Goal: Task Accomplishment & Management: Complete application form

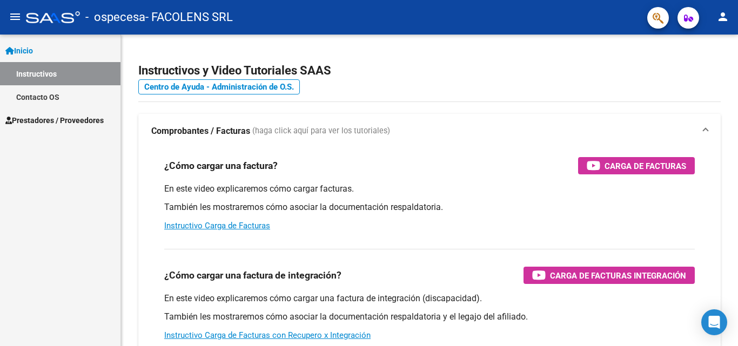
click at [42, 120] on span "Prestadores / Proveedores" at bounding box center [54, 121] width 98 height 12
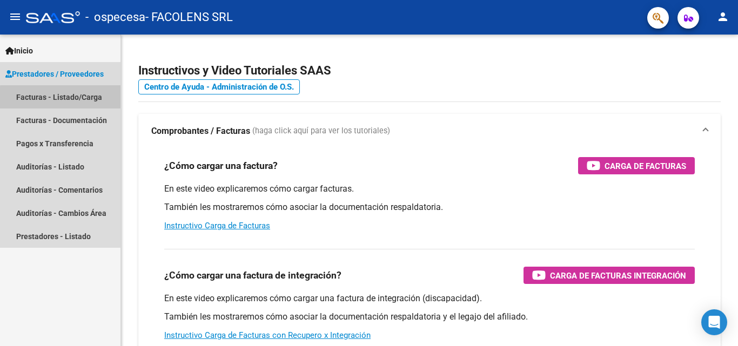
click at [70, 98] on link "Facturas - Listado/Carga" at bounding box center [60, 96] width 121 height 23
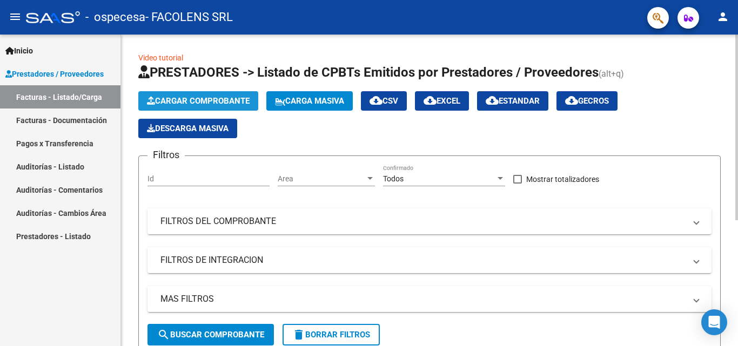
click at [197, 104] on span "Cargar Comprobante" at bounding box center [198, 101] width 103 height 10
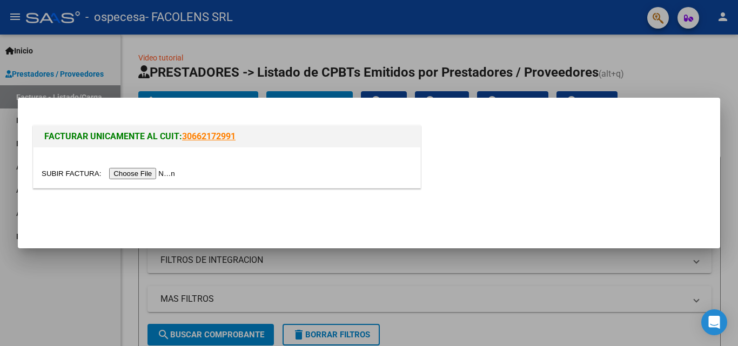
click at [698, 72] on div at bounding box center [369, 173] width 738 height 346
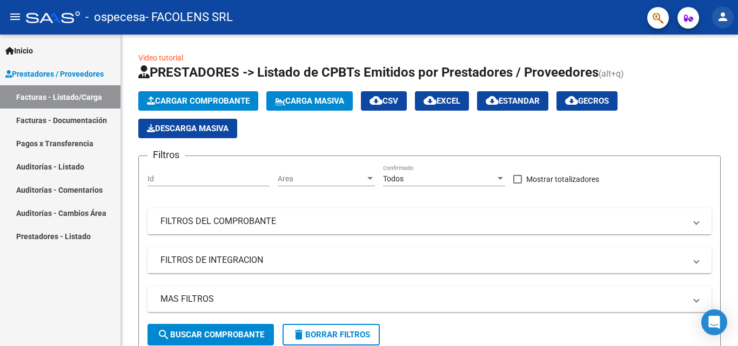
click at [723, 14] on mat-icon "person" at bounding box center [723, 16] width 13 height 13
click at [706, 45] on button "person Mi Perfil" at bounding box center [701, 45] width 66 height 26
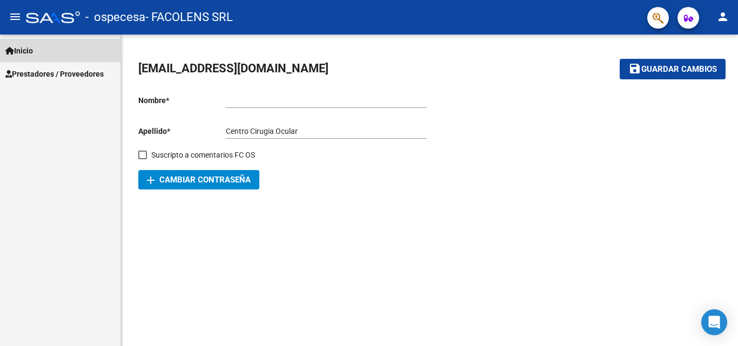
click at [20, 48] on span "Inicio" at bounding box center [19, 51] width 28 height 12
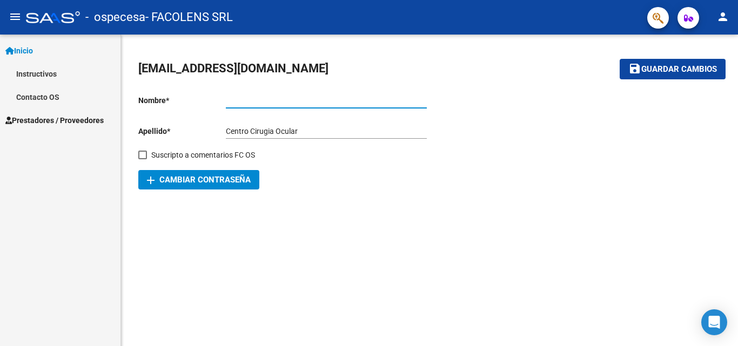
click at [242, 103] on input "Ingresar nombre" at bounding box center [326, 100] width 201 height 9
type input "[PERSON_NAME] [PERSON_NAME]"
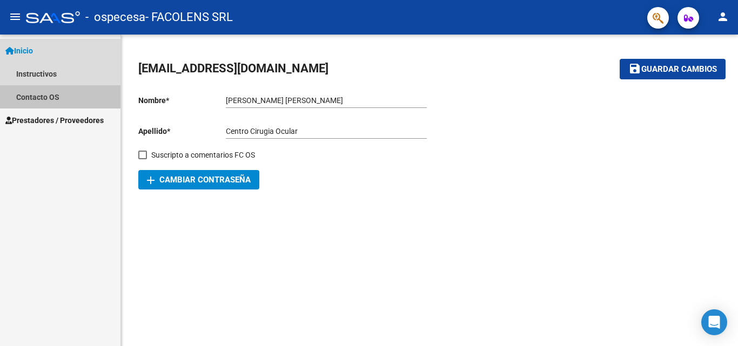
click at [63, 95] on link "Contacto OS" at bounding box center [60, 96] width 121 height 23
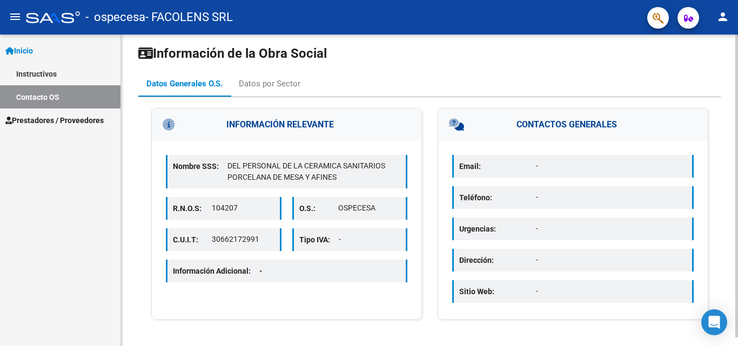
scroll to position [9, 0]
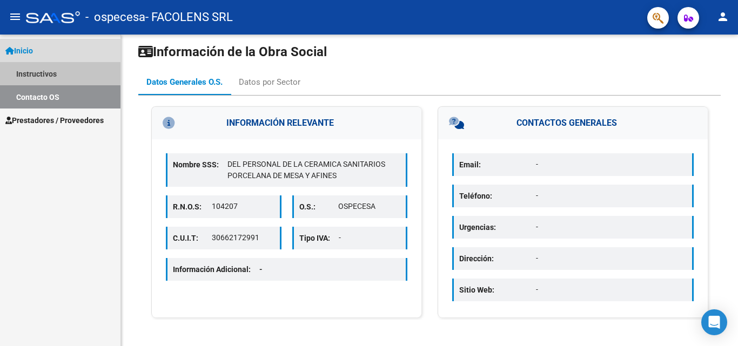
click at [56, 74] on link "Instructivos" at bounding box center [60, 73] width 121 height 23
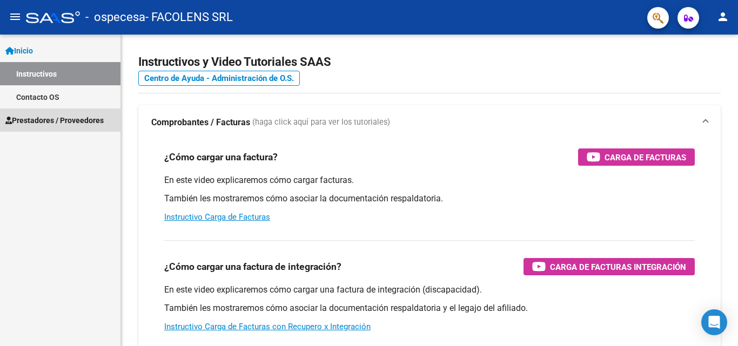
click at [68, 125] on span "Prestadores / Proveedores" at bounding box center [54, 121] width 98 height 12
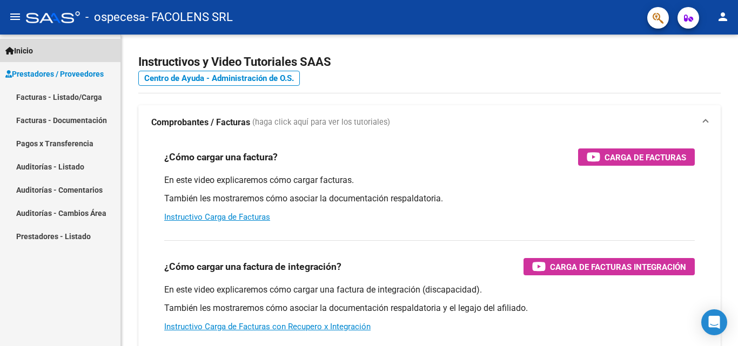
click at [17, 49] on span "Inicio" at bounding box center [19, 51] width 28 height 12
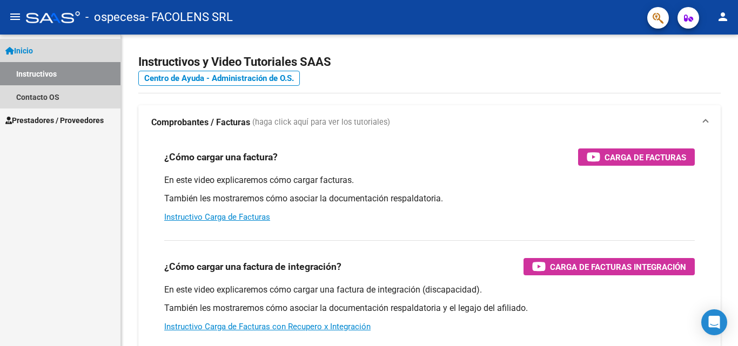
click at [56, 73] on link "Instructivos" at bounding box center [60, 73] width 121 height 23
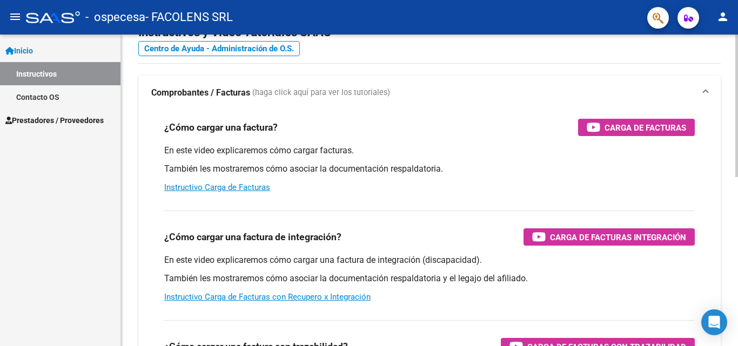
scroll to position [63, 0]
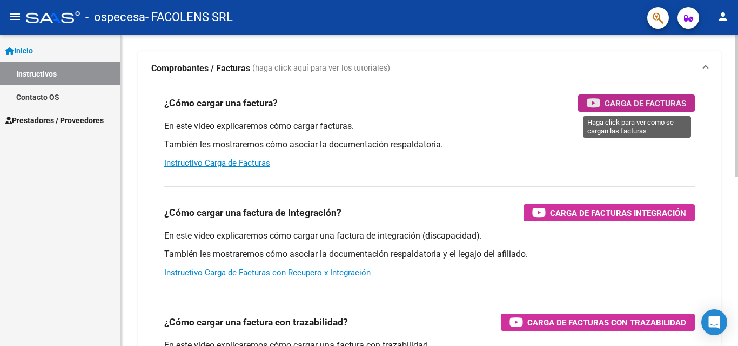
click at [642, 101] on span "Carga de Facturas" at bounding box center [646, 104] width 82 height 14
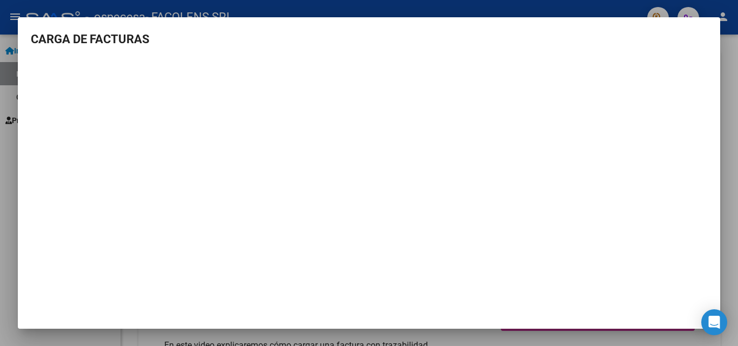
click at [6, 24] on div at bounding box center [369, 173] width 738 height 346
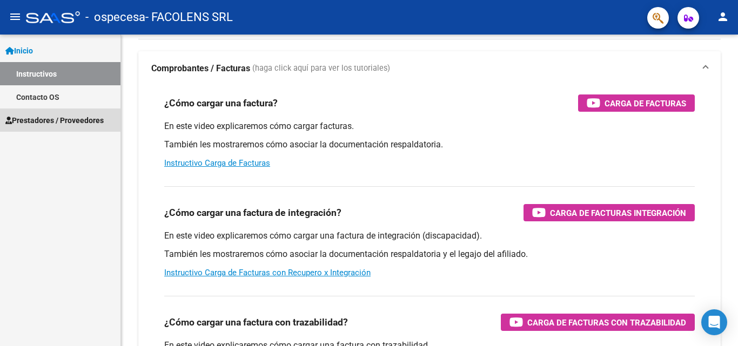
click at [55, 118] on span "Prestadores / Proveedores" at bounding box center [54, 121] width 98 height 12
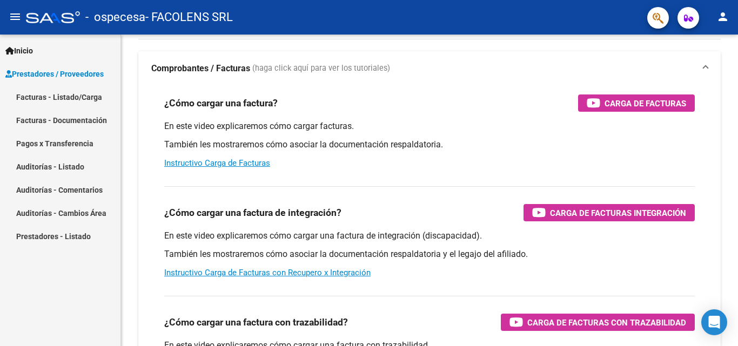
click at [59, 98] on link "Facturas - Listado/Carga" at bounding box center [60, 96] width 121 height 23
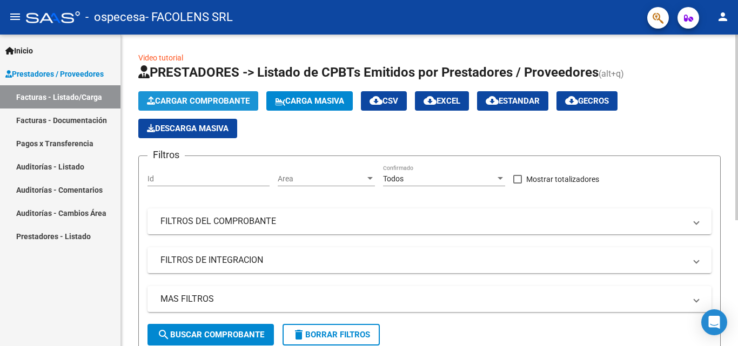
click at [206, 104] on span "Cargar Comprobante" at bounding box center [198, 101] width 103 height 10
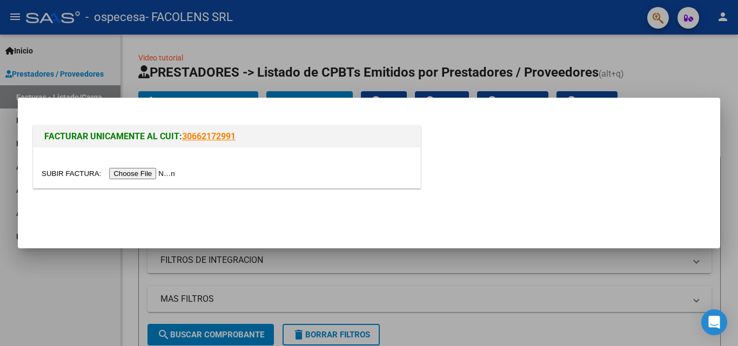
click at [155, 172] on input "file" at bounding box center [110, 173] width 137 height 11
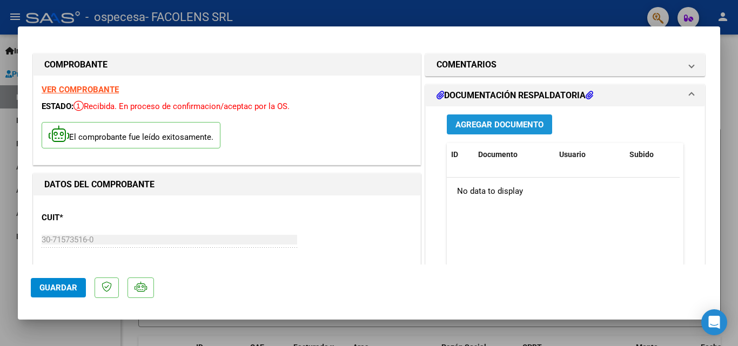
click at [466, 127] on span "Agregar Documento" at bounding box center [500, 125] width 88 height 10
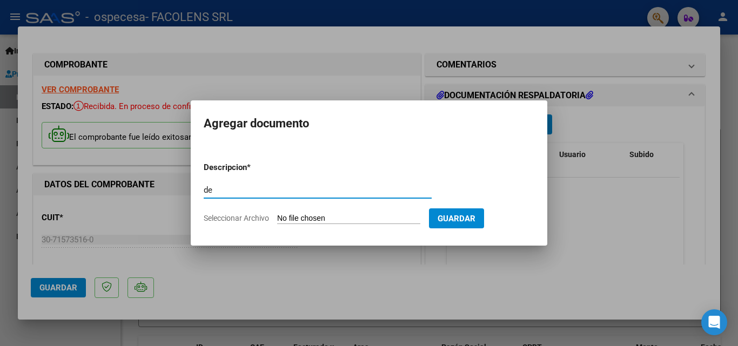
type input "d"
type input "detalle de rendicion"
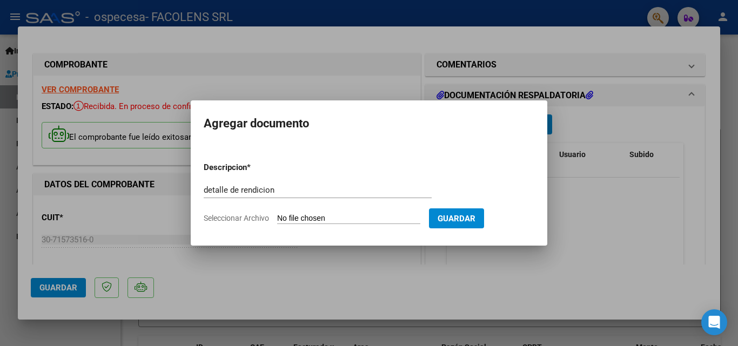
click at [294, 218] on input "Seleccionar Archivo" at bounding box center [348, 219] width 143 height 10
type input "C:\fakepath\detalle de Rendicion.jpg"
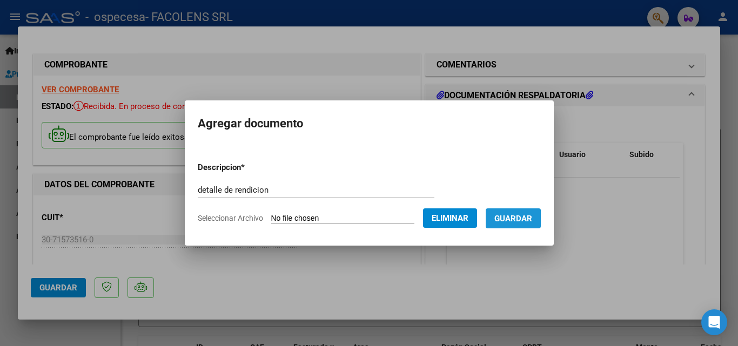
click at [522, 220] on span "Guardar" at bounding box center [514, 219] width 38 height 10
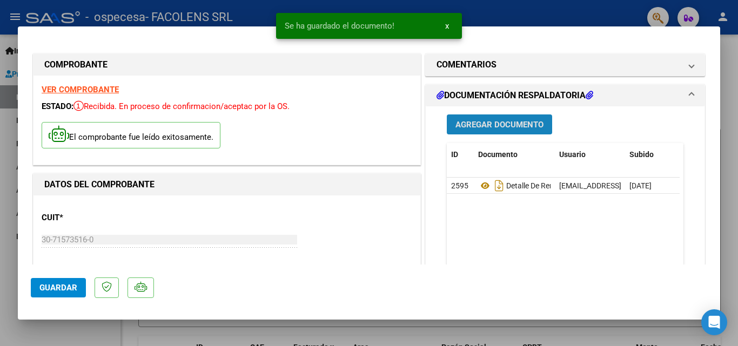
click at [498, 126] on span "Agregar Documento" at bounding box center [500, 125] width 88 height 10
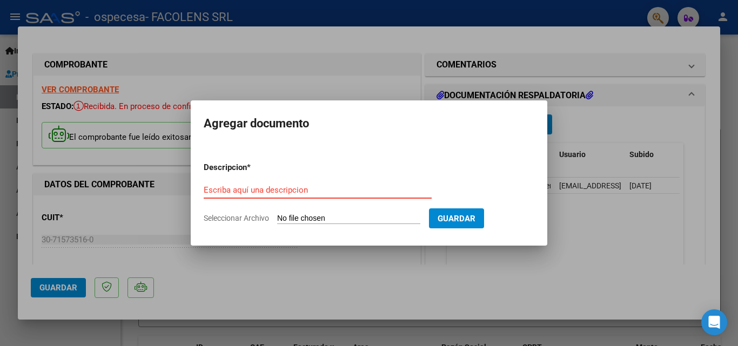
click at [306, 185] on input "Escriba aquí una descripcion" at bounding box center [318, 190] width 228 height 10
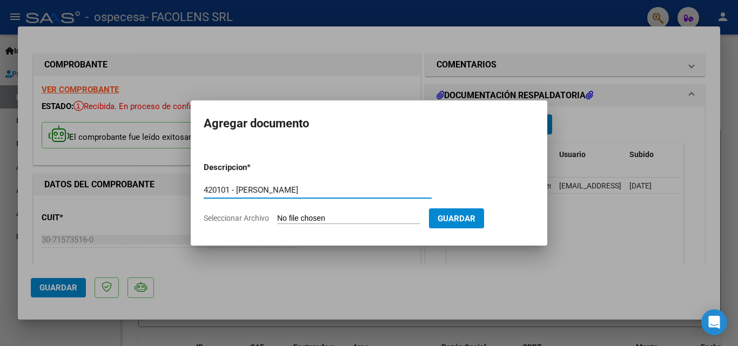
type input "420101 - [PERSON_NAME]"
click at [314, 218] on input "Seleccionar Archivo" at bounding box center [348, 219] width 143 height 10
type input "C:\fakepath\420101 - [PERSON_NAME].jpg"
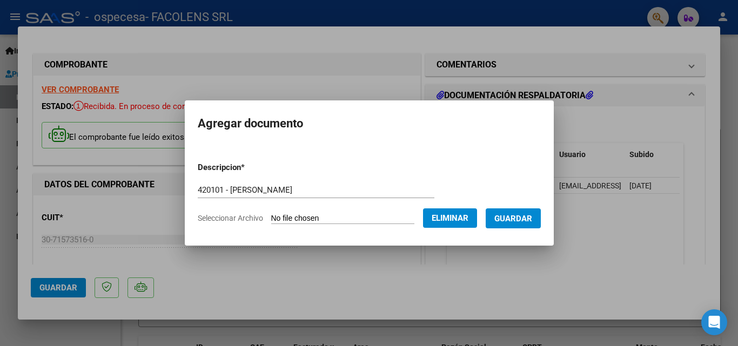
click at [503, 226] on button "Guardar" at bounding box center [513, 219] width 55 height 20
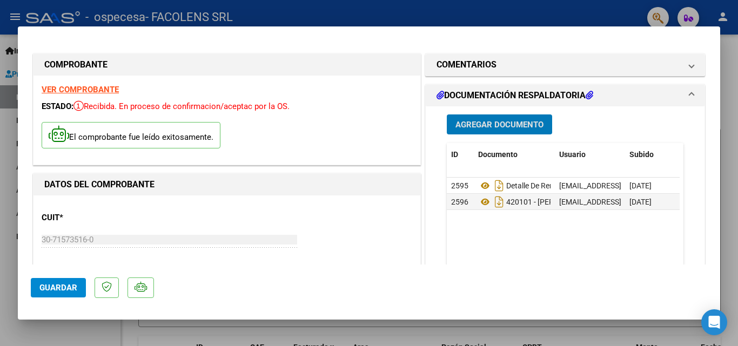
click at [506, 125] on span "Agregar Documento" at bounding box center [500, 125] width 88 height 10
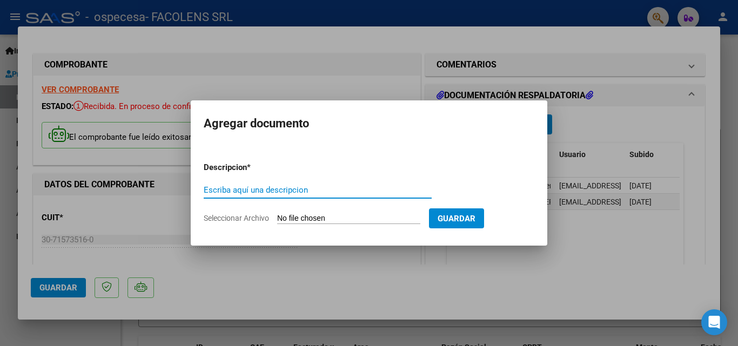
click at [289, 186] on input "Escriba aquí una descripcion" at bounding box center [318, 190] width 228 height 10
type input "420101 - [PERSON_NAME]"
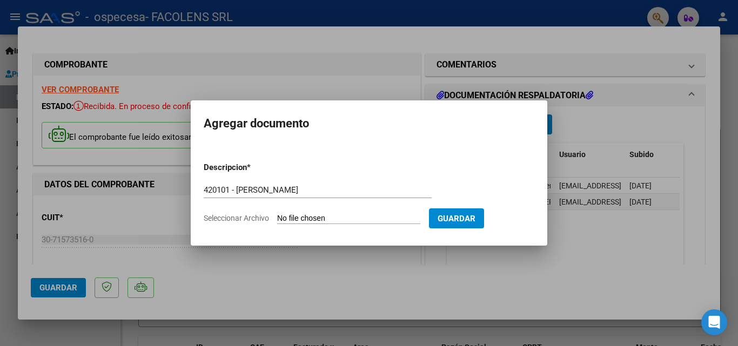
click at [314, 216] on input "Seleccionar Archivo" at bounding box center [348, 219] width 143 height 10
type input "C:\fakepath\420101- [PERSON_NAME].jpg"
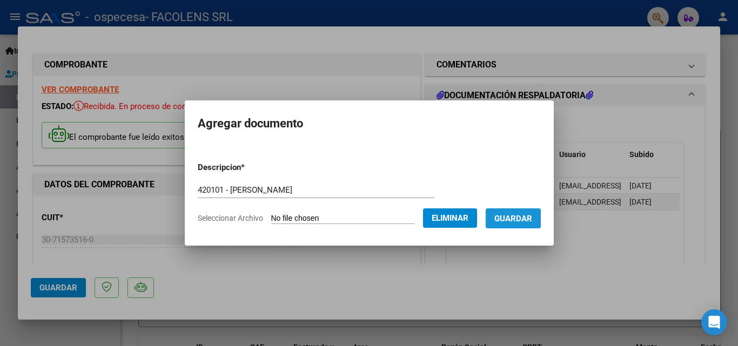
click at [522, 223] on span "Guardar" at bounding box center [514, 219] width 38 height 10
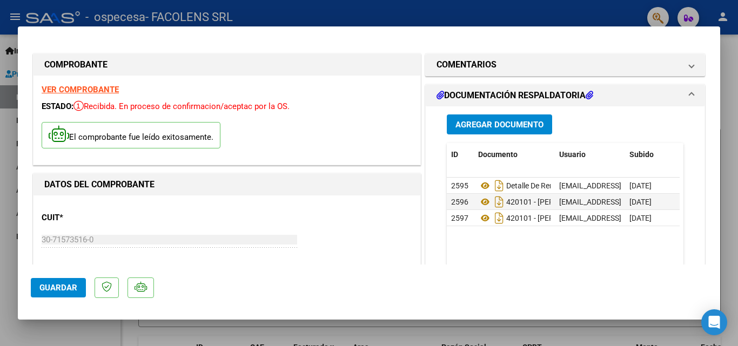
click at [510, 122] on span "Agregar Documento" at bounding box center [500, 125] width 88 height 10
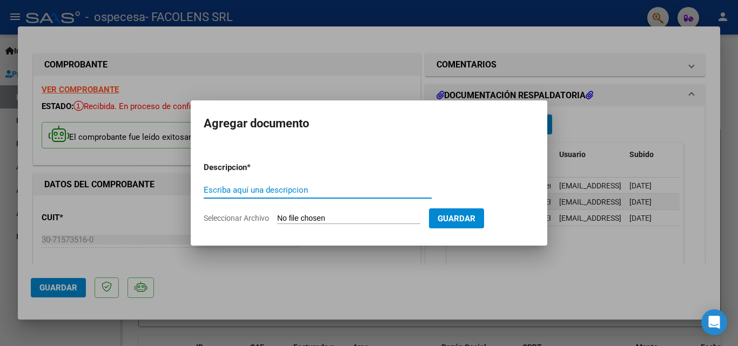
click at [278, 188] on input "Escriba aquí una descripcion" at bounding box center [318, 190] width 228 height 10
type input "420101- [PERSON_NAME]"
click at [334, 222] on input "Seleccionar Archivo" at bounding box center [348, 219] width 143 height 10
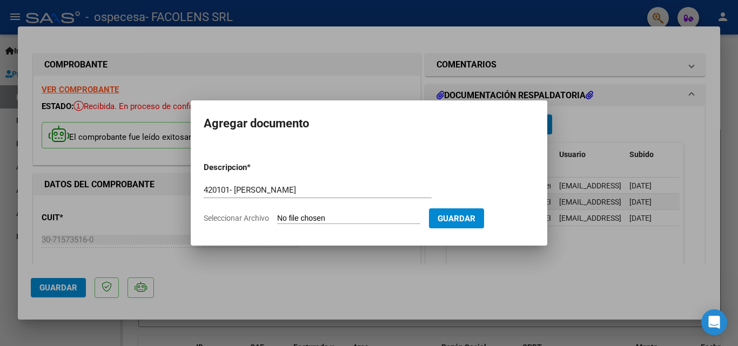
type input "C:\fakepath\420101- [PERSON_NAME].jpg"
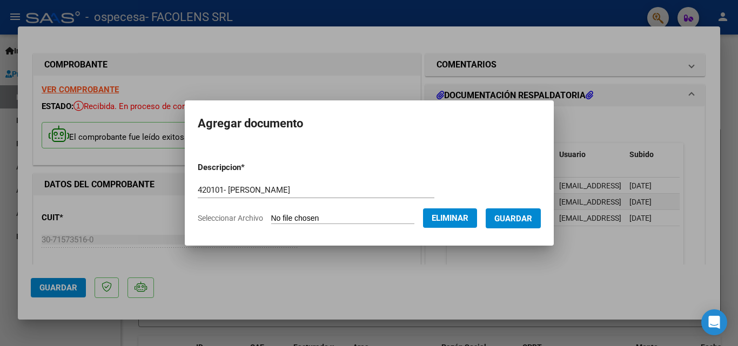
click at [531, 223] on span "Guardar" at bounding box center [514, 219] width 38 height 10
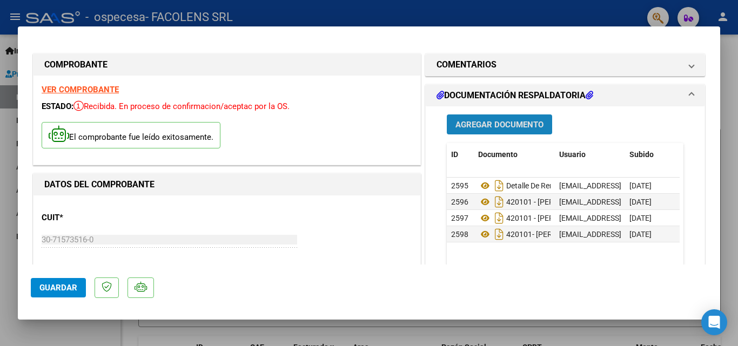
click at [493, 128] on span "Agregar Documento" at bounding box center [500, 125] width 88 height 10
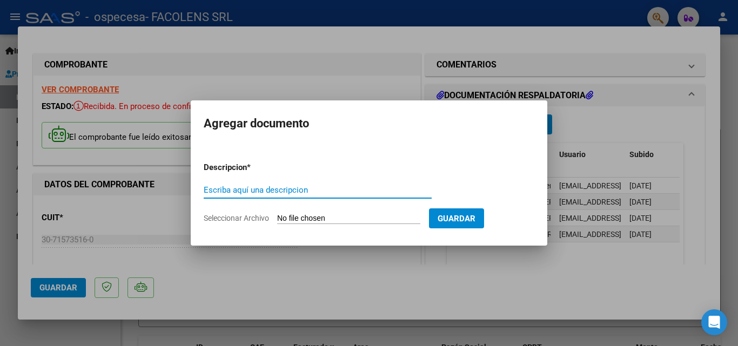
click at [265, 191] on input "Escriba aquí una descripcion" at bounding box center [318, 190] width 228 height 10
type input "420101- [PERSON_NAME]"
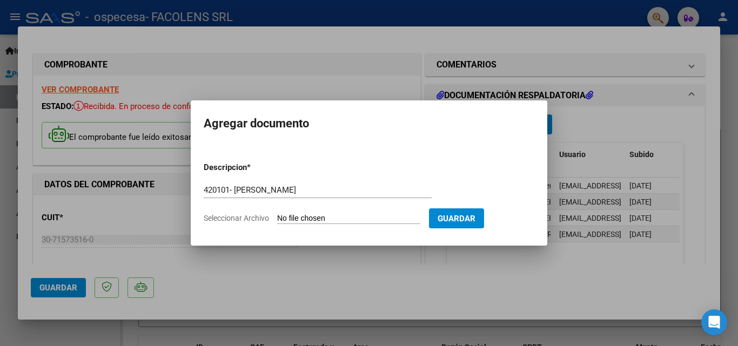
click at [294, 219] on input "Seleccionar Archivo" at bounding box center [348, 219] width 143 height 10
type input "C:\fakepath\420101- [PERSON_NAME].jpg"
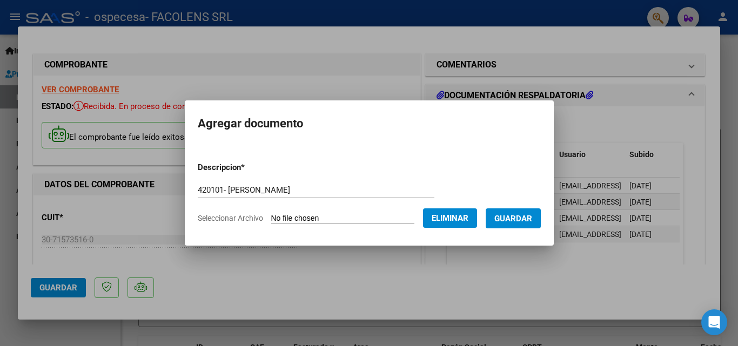
click at [510, 215] on span "Guardar" at bounding box center [514, 219] width 38 height 10
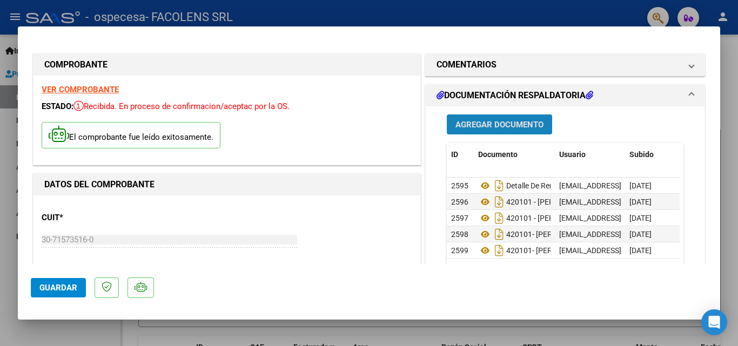
click at [470, 127] on span "Agregar Documento" at bounding box center [500, 125] width 88 height 10
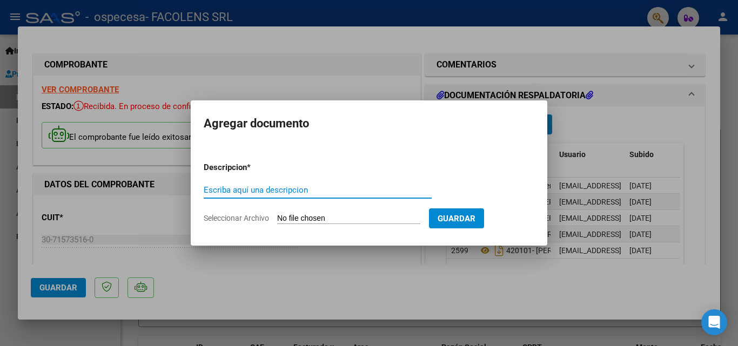
click at [286, 188] on input "Escriba aquí una descripcion" at bounding box center [318, 190] width 228 height 10
type input "420101- [PERSON_NAME]"
click at [310, 220] on input "Seleccionar Archivo" at bounding box center [348, 219] width 143 height 10
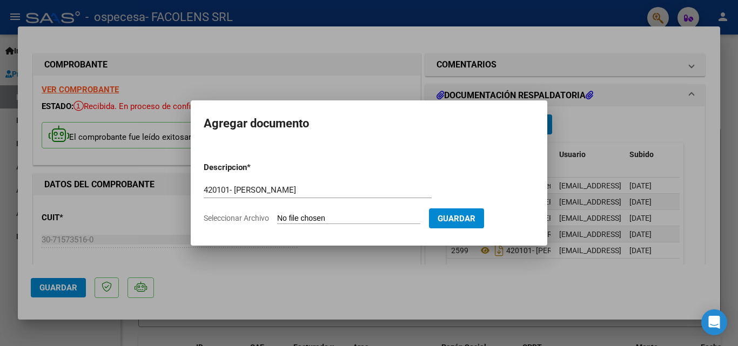
type input "C:\fakepath\420101- [PERSON_NAME].jpg"
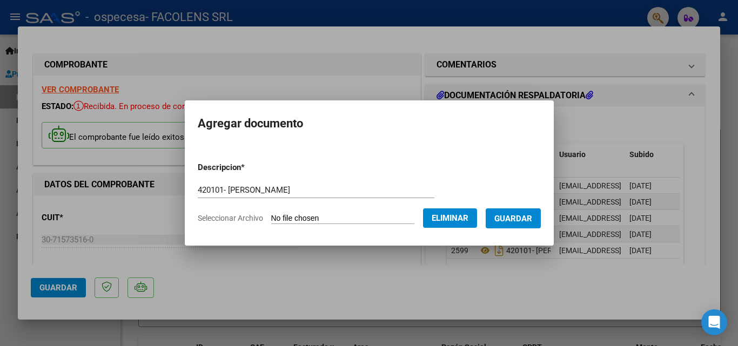
click at [518, 218] on span "Guardar" at bounding box center [514, 219] width 38 height 10
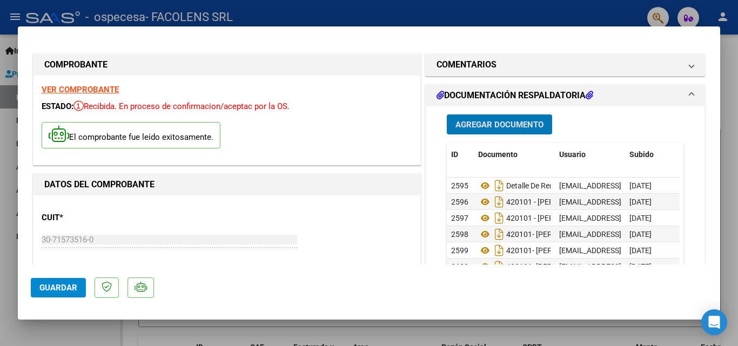
click at [476, 125] on span "Agregar Documento" at bounding box center [500, 125] width 88 height 10
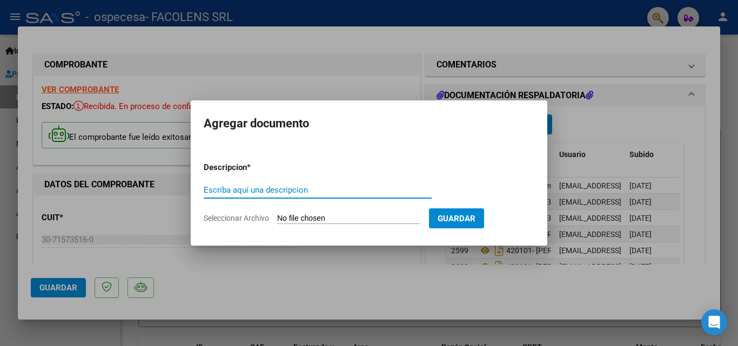
click at [297, 194] on input "Escriba aquí una descripcion" at bounding box center [318, 190] width 228 height 10
type input "420101- [PERSON_NAME]"
click at [317, 217] on input "Seleccionar Archivo" at bounding box center [348, 219] width 143 height 10
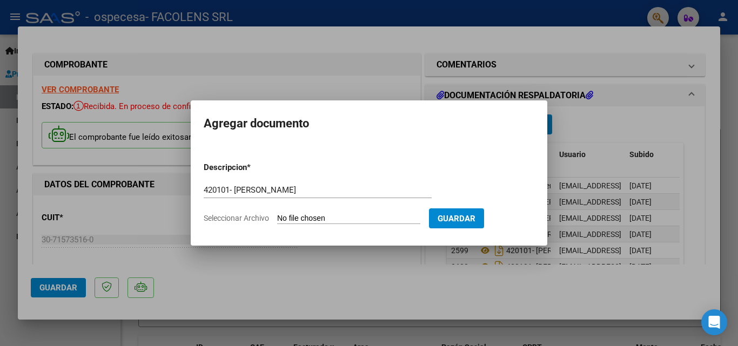
type input "C:\fakepath\420101- [PERSON_NAME].jpg"
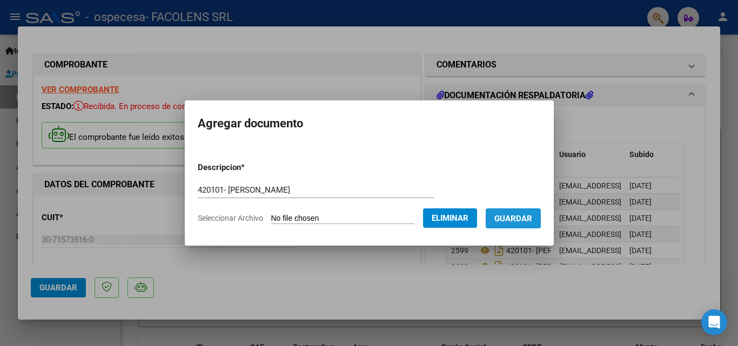
click at [510, 221] on span "Guardar" at bounding box center [514, 219] width 38 height 10
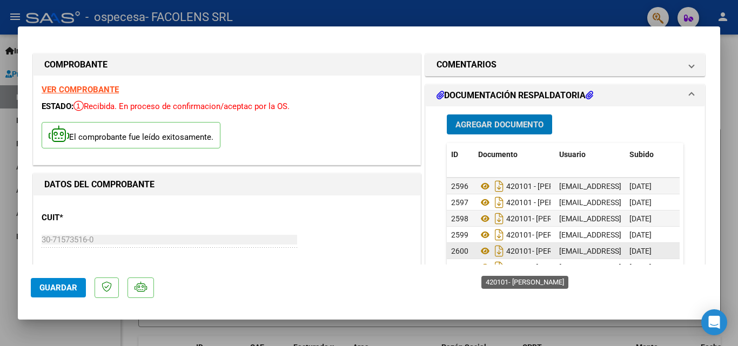
scroll to position [24, 0]
click at [519, 119] on button "Agregar Documento" at bounding box center [499, 125] width 105 height 20
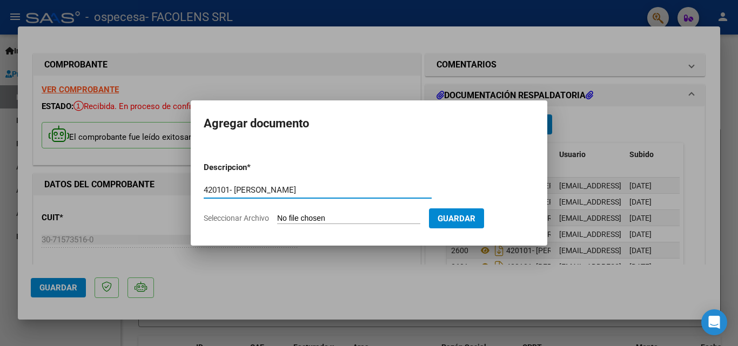
type input "420101- [PERSON_NAME]"
click at [288, 222] on input "Seleccionar Archivo" at bounding box center [348, 219] width 143 height 10
type input "C:\fakepath\420101- [PERSON_NAME].jpg"
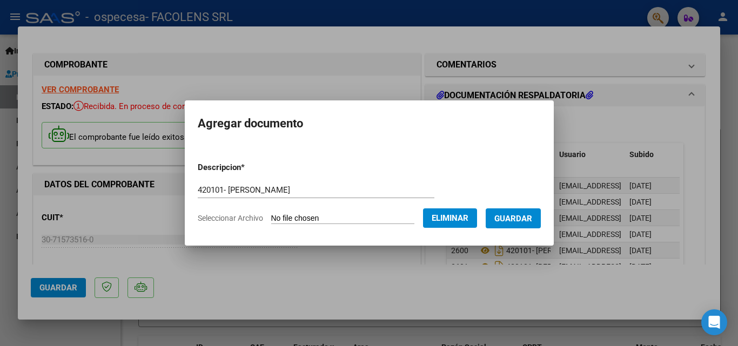
click at [521, 218] on span "Guardar" at bounding box center [514, 219] width 38 height 10
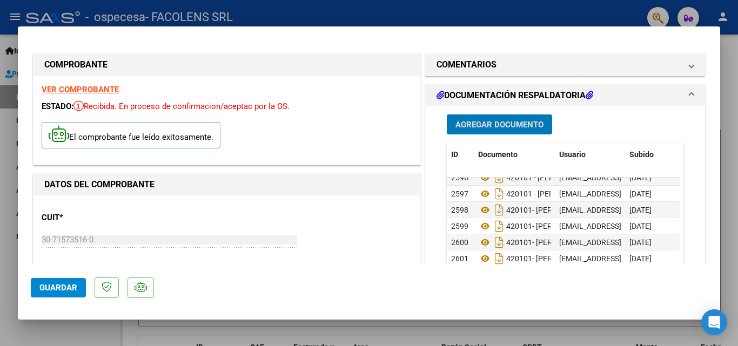
click at [512, 126] on span "Agregar Documento" at bounding box center [500, 125] width 88 height 10
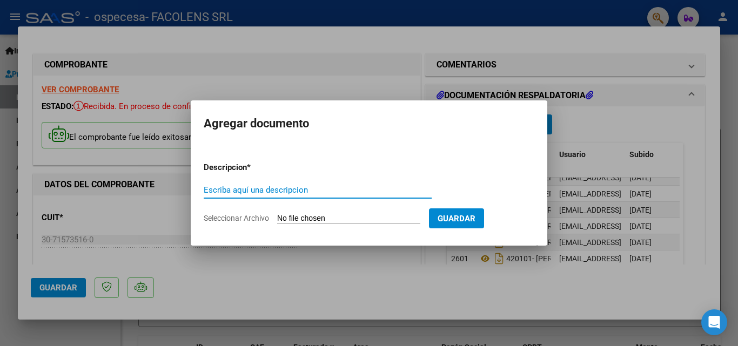
click at [283, 185] on input "Escriba aquí una descripcion" at bounding box center [318, 190] width 228 height 10
type input "420101 - [PERSON_NAME]"
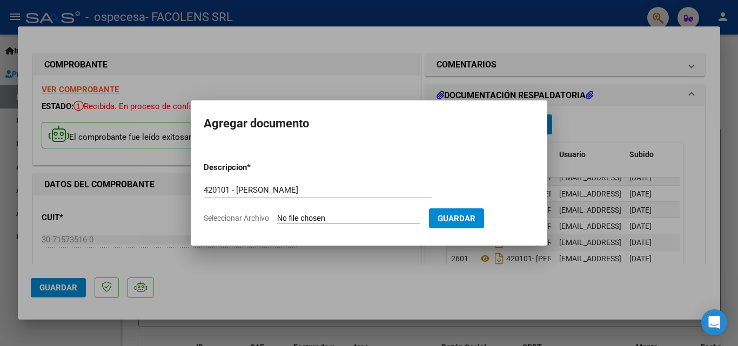
click at [324, 222] on input "Seleccionar Archivo" at bounding box center [348, 219] width 143 height 10
type input "C:\fakepath\420101- [PERSON_NAME].jpg"
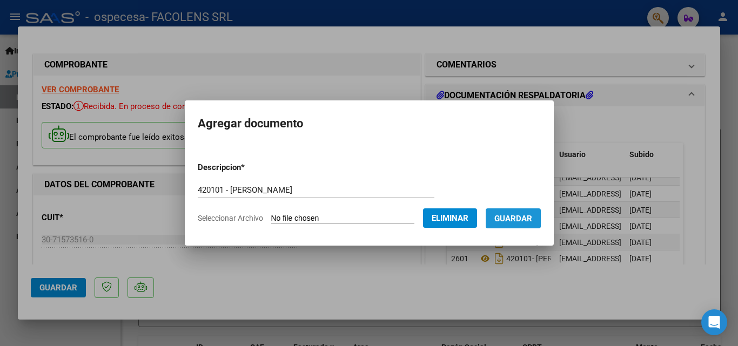
click at [514, 217] on span "Guardar" at bounding box center [514, 219] width 38 height 10
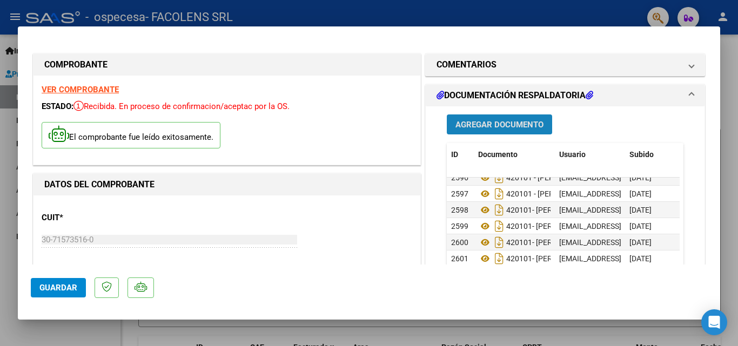
click at [478, 128] on span "Agregar Documento" at bounding box center [500, 125] width 88 height 10
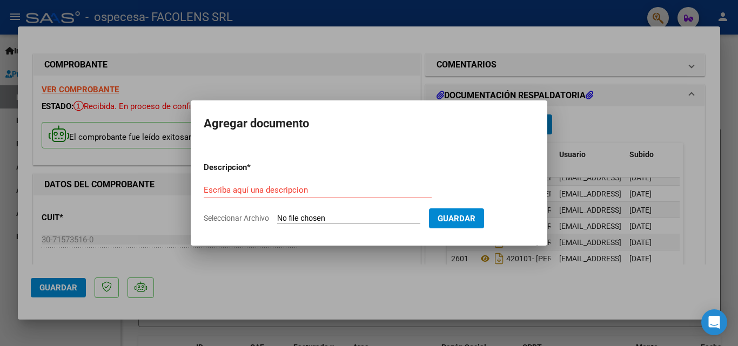
click at [281, 184] on div "Escriba aquí una descripcion" at bounding box center [318, 190] width 228 height 16
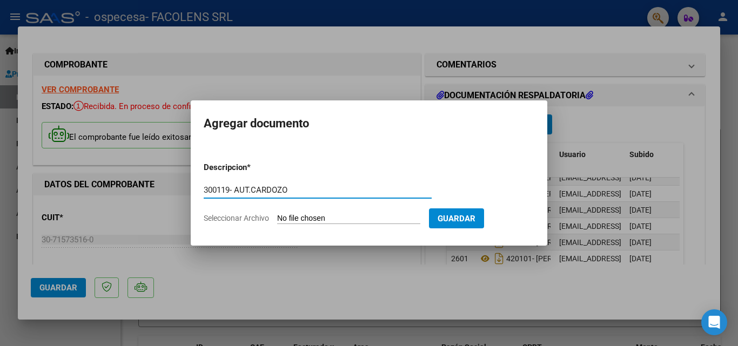
type input "300119- AUT.CARDOZO"
click at [338, 216] on input "Seleccionar Archivo" at bounding box center [348, 219] width 143 height 10
type input "C:\fakepath\300119 - AUT CARDOZO.jpg"
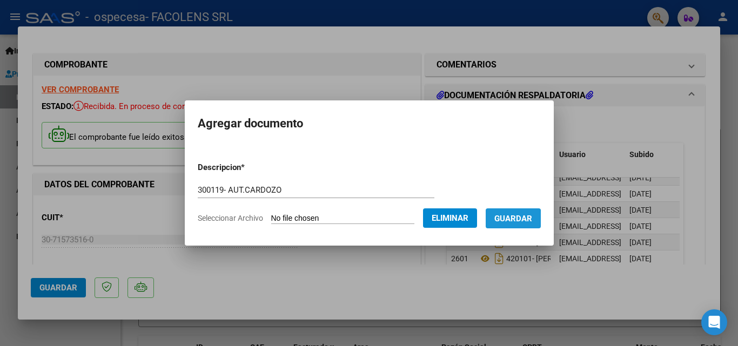
click at [514, 221] on span "Guardar" at bounding box center [514, 219] width 38 height 10
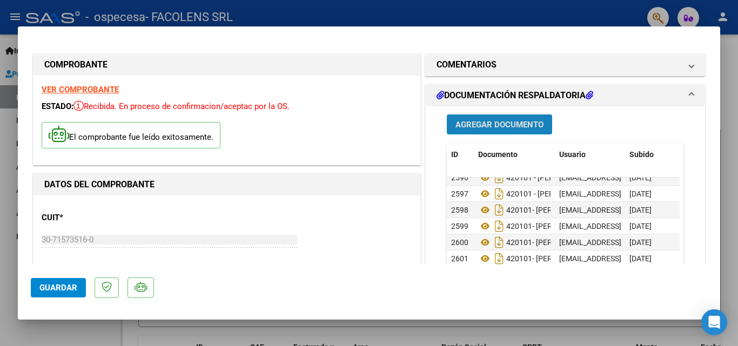
click at [484, 128] on span "Agregar Documento" at bounding box center [500, 125] width 88 height 10
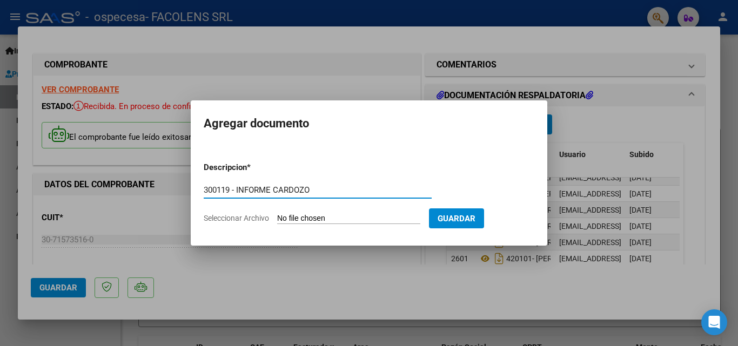
type input "300119 - INFORME CARDOZO"
click at [296, 216] on input "Seleccionar Archivo" at bounding box center [348, 219] width 143 height 10
type input "C:\fakepath\300119 - INFORME CARDOZO.jpg"
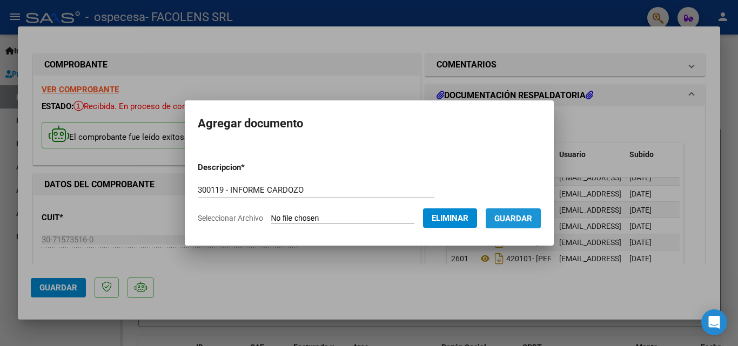
click at [521, 221] on span "Guardar" at bounding box center [514, 219] width 38 height 10
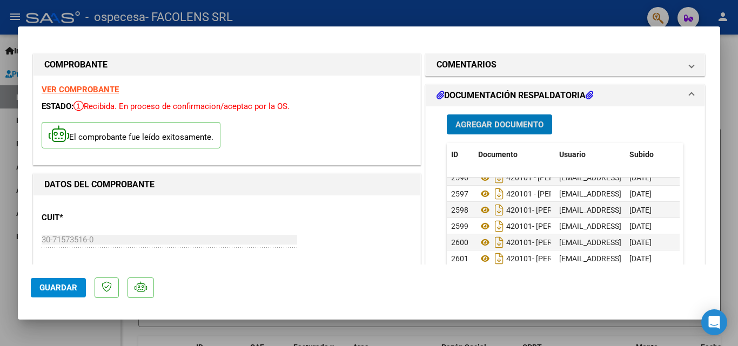
click at [480, 132] on button "Agregar Documento" at bounding box center [499, 125] width 105 height 20
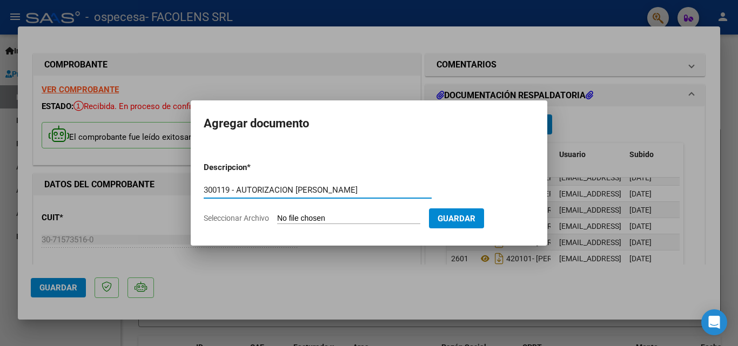
type input "300119 - AUTORIZACION [PERSON_NAME]"
click at [296, 221] on input "Seleccionar Archivo" at bounding box center [348, 219] width 143 height 10
type input "C:\fakepath\300119 - AUTORIZACION [PERSON_NAME].jpg"
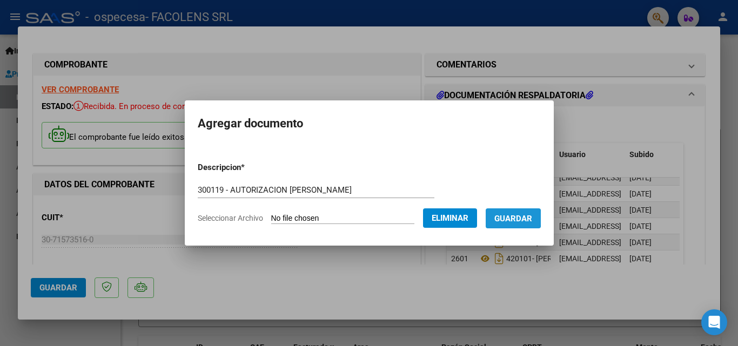
click at [510, 218] on span "Guardar" at bounding box center [514, 219] width 38 height 10
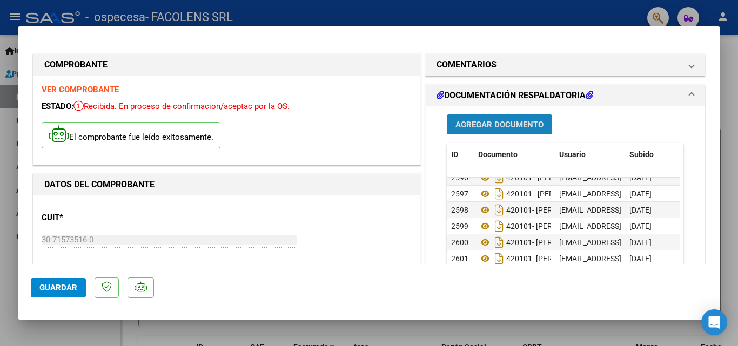
click at [470, 131] on button "Agregar Documento" at bounding box center [499, 125] width 105 height 20
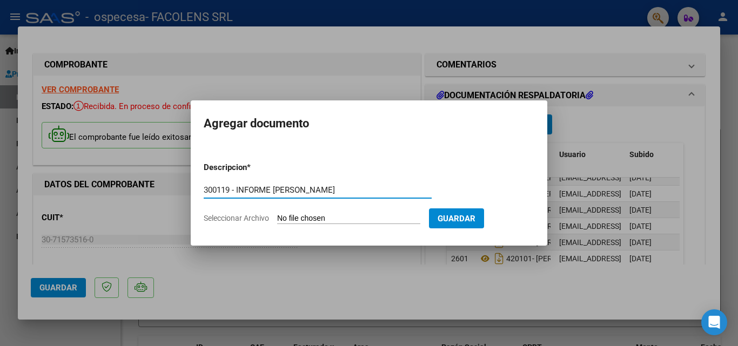
type input "300119 - INFORME [PERSON_NAME]"
click at [352, 222] on input "Seleccionar Archivo" at bounding box center [348, 219] width 143 height 10
type input "C:\fakepath\300119 - INFORME [PERSON_NAME].jpg"
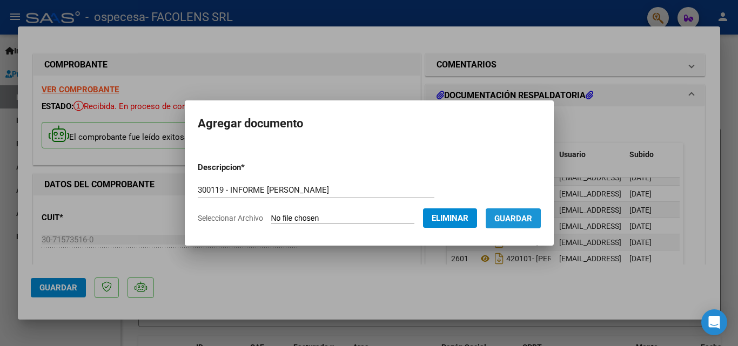
click at [514, 223] on span "Guardar" at bounding box center [514, 219] width 38 height 10
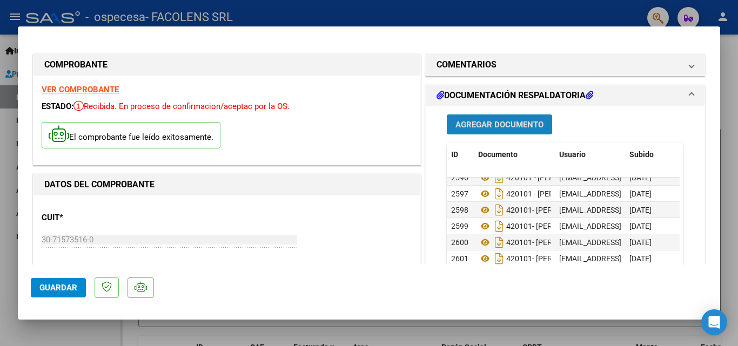
click at [515, 130] on button "Agregar Documento" at bounding box center [499, 125] width 105 height 20
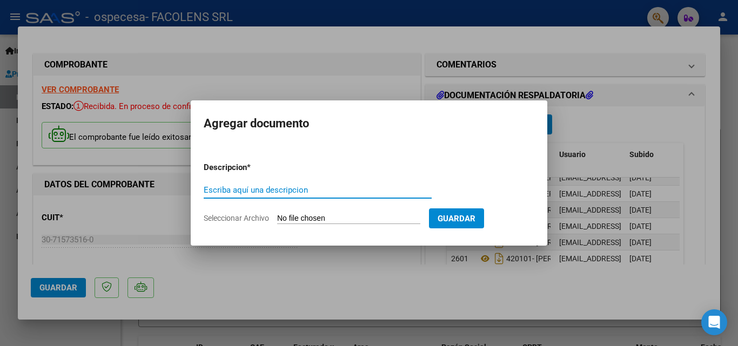
click at [272, 193] on input "Escriba aquí una descripcion" at bounding box center [318, 190] width 228 height 10
type input "300119 - AUTORIZACION [PERSON_NAME]"
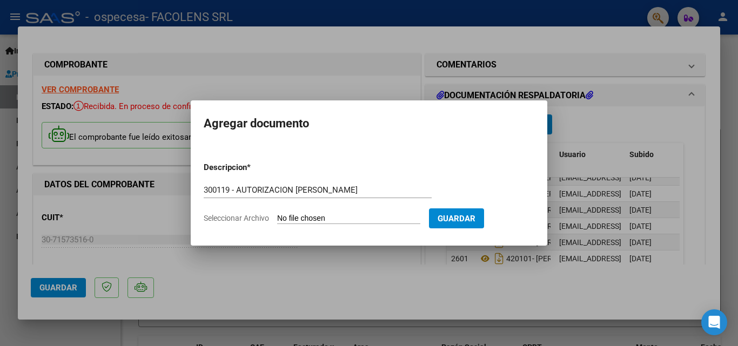
click at [310, 218] on input "Seleccionar Archivo" at bounding box center [348, 219] width 143 height 10
type input "C:\fakepath\300119- AUTORIZACION [PERSON_NAME].jpg"
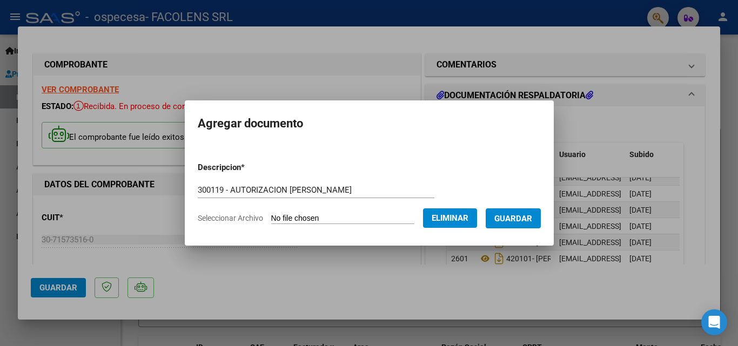
click at [516, 222] on span "Guardar" at bounding box center [514, 219] width 38 height 10
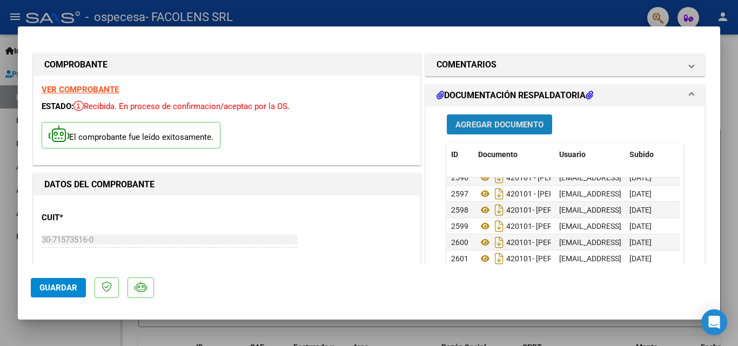
click at [509, 128] on span "Agregar Documento" at bounding box center [500, 125] width 88 height 10
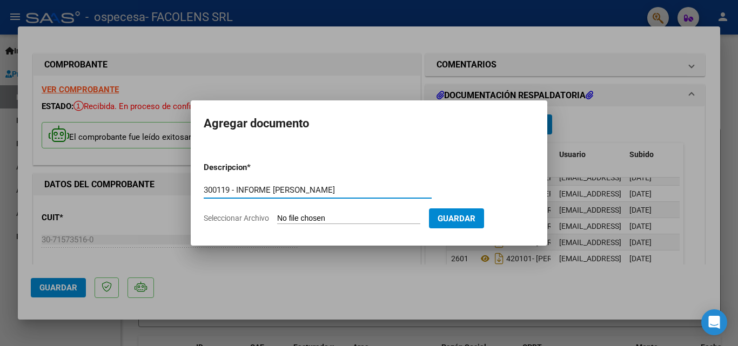
type input "300119 - INFORME [PERSON_NAME]"
click at [306, 218] on input "Seleccionar Archivo" at bounding box center [348, 219] width 143 height 10
type input "C:\fakepath\300119- INFORME [PERSON_NAME].jpg"
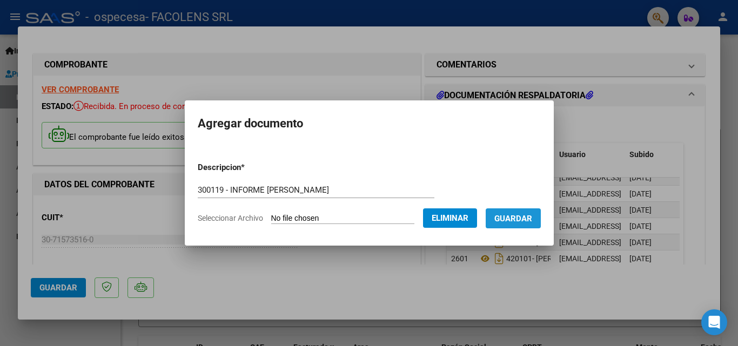
click at [532, 218] on span "Guardar" at bounding box center [514, 219] width 38 height 10
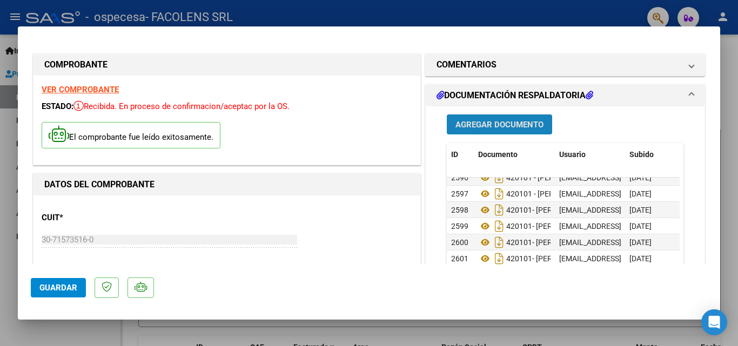
click at [493, 117] on button "Agregar Documento" at bounding box center [499, 125] width 105 height 20
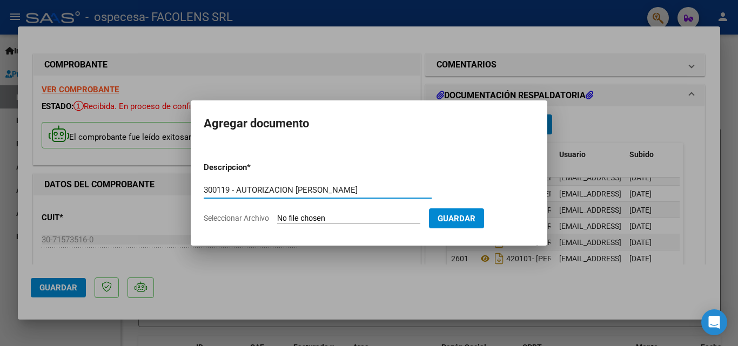
type input "300119 - AUTORIZACION [PERSON_NAME]"
click at [288, 217] on input "Seleccionar Archivo" at bounding box center [348, 219] width 143 height 10
type input "C:\fakepath\300119- AUTORIZACION [PERSON_NAME].jpg"
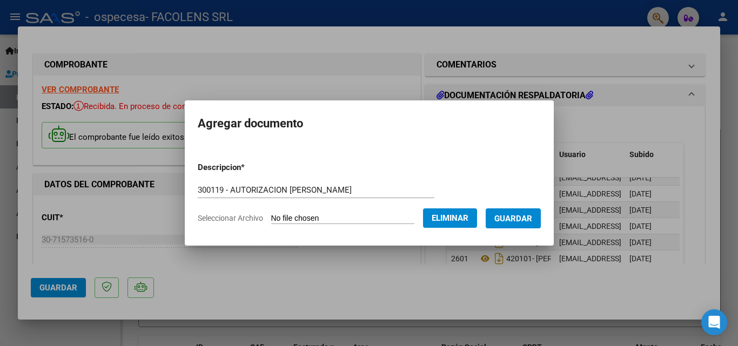
click at [532, 218] on span "Guardar" at bounding box center [514, 219] width 38 height 10
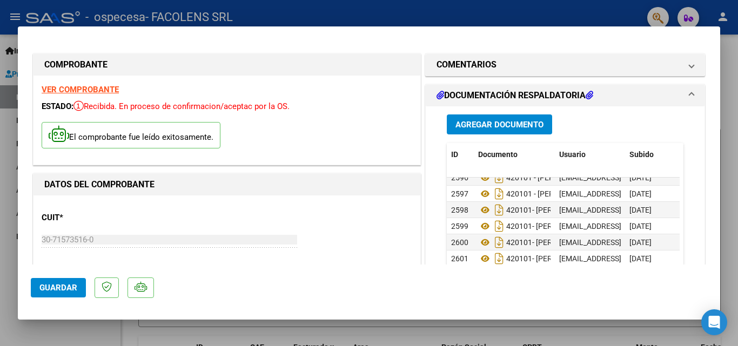
click at [492, 123] on span "Agregar Documento" at bounding box center [500, 125] width 88 height 10
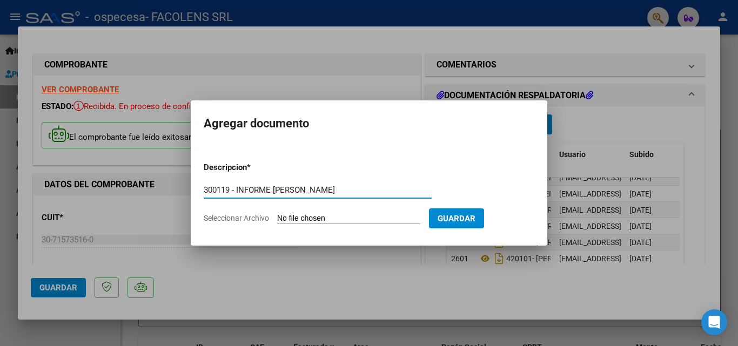
type input "300119 - INFORME [PERSON_NAME]"
click at [302, 216] on input "Seleccionar Archivo" at bounding box center [348, 219] width 143 height 10
type input "C:\fakepath\300119- INFORME [PERSON_NAME].jpg"
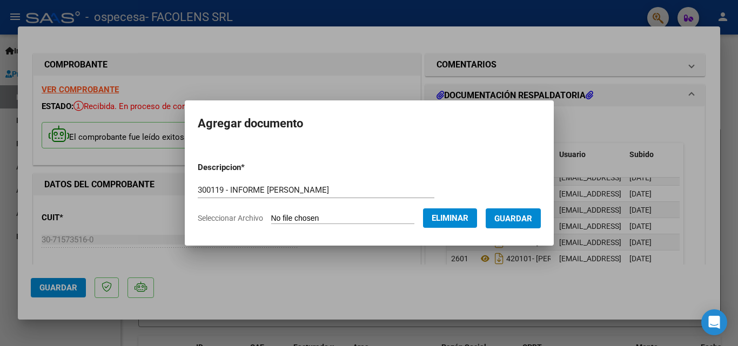
click at [524, 219] on span "Guardar" at bounding box center [514, 219] width 38 height 10
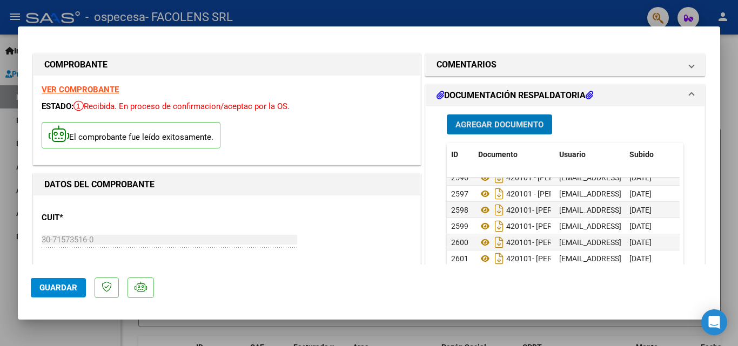
click at [485, 127] on span "Agregar Documento" at bounding box center [500, 125] width 88 height 10
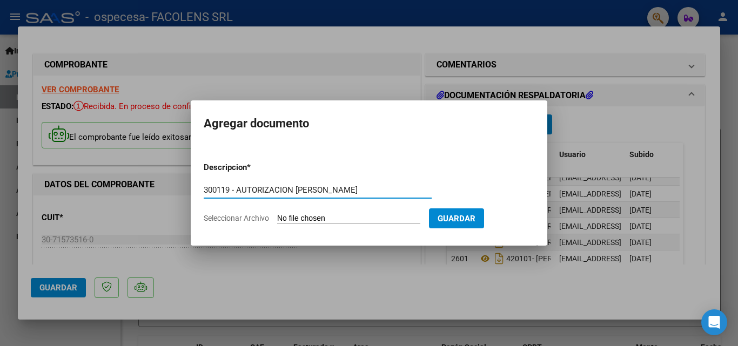
type input "300119 - AUTORIZACION [PERSON_NAME]"
click at [311, 222] on input "Seleccionar Archivo" at bounding box center [348, 219] width 143 height 10
type input "C:\fakepath\300119 - AUTORIZACION [PERSON_NAME].jpg"
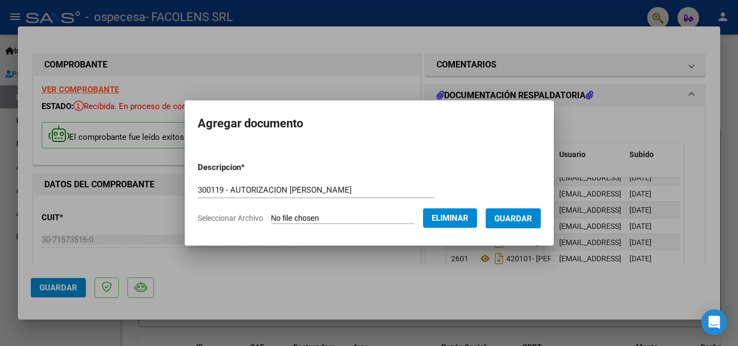
click at [526, 219] on span "Guardar" at bounding box center [514, 219] width 38 height 10
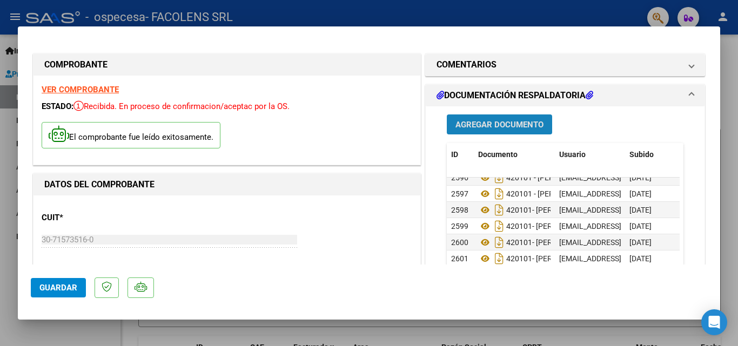
click at [486, 125] on span "Agregar Documento" at bounding box center [500, 125] width 88 height 10
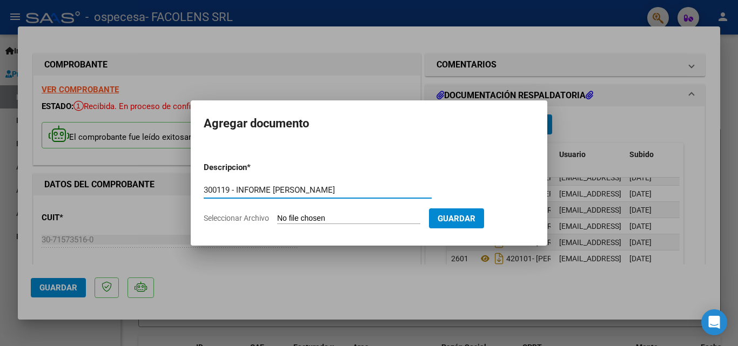
type input "300119 - INFORME [PERSON_NAME]"
click at [319, 219] on input "Seleccionar Archivo" at bounding box center [348, 219] width 143 height 10
type input "C:\fakepath\300119 INFORME [PERSON_NAME].jpg"
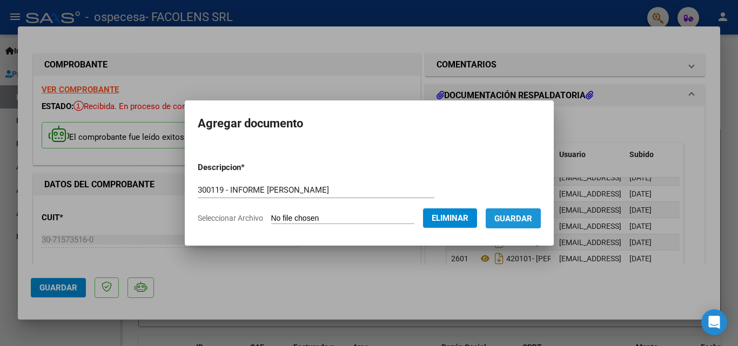
drag, startPoint x: 510, startPoint y: 218, endPoint x: 483, endPoint y: 215, distance: 26.8
click at [510, 218] on span "Guardar" at bounding box center [514, 219] width 38 height 10
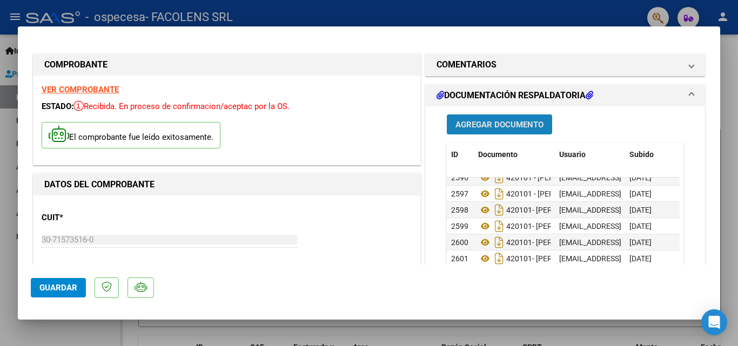
click at [522, 124] on span "Agregar Documento" at bounding box center [500, 125] width 88 height 10
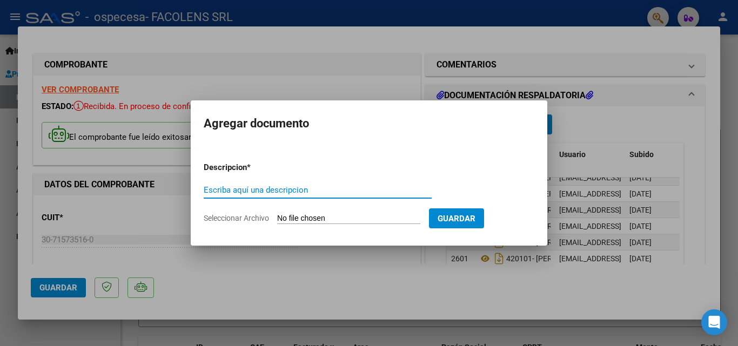
click at [332, 185] on input "Escriba aquí una descripcion" at bounding box center [318, 190] width 228 height 10
type input "880206 - AUTORIZACION [PERSON_NAME]"
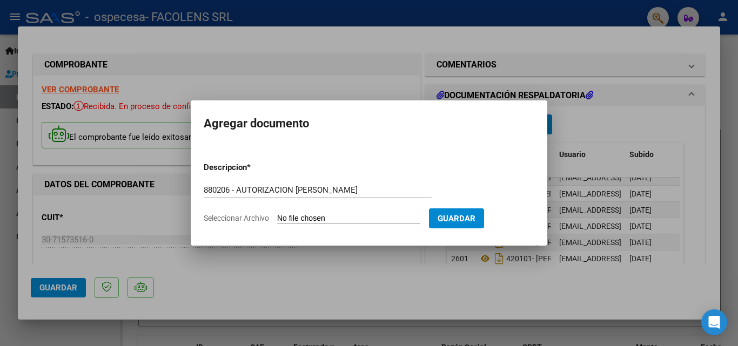
click at [327, 217] on input "Seleccionar Archivo" at bounding box center [348, 219] width 143 height 10
type input "C:\fakepath\880206 - AUTORIZACION [PERSON_NAME].jpg"
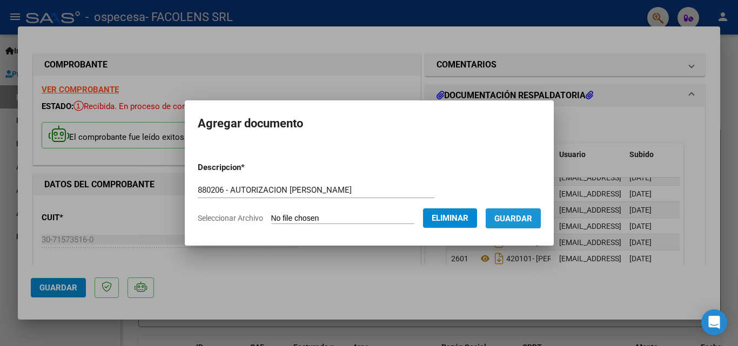
click at [523, 223] on span "Guardar" at bounding box center [514, 219] width 38 height 10
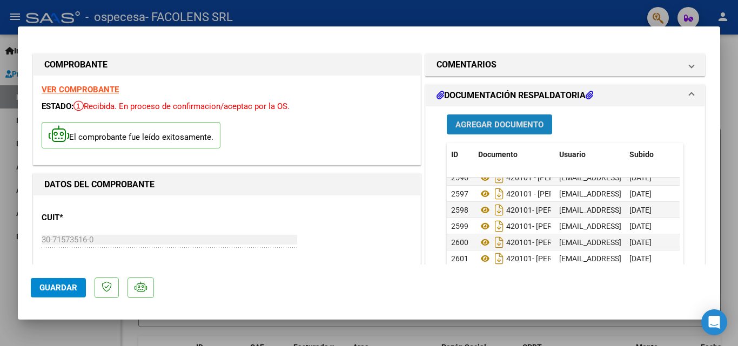
click at [509, 130] on span "Agregar Documento" at bounding box center [500, 125] width 88 height 10
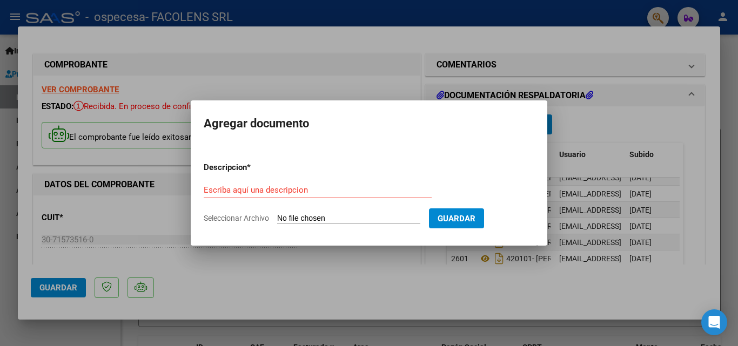
click at [350, 183] on div "Escriba aquí una descripcion" at bounding box center [318, 190] width 228 height 16
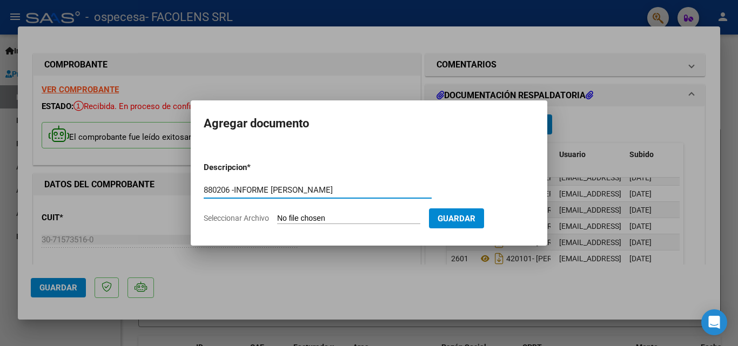
type input "880206 -INFORME [PERSON_NAME]"
click at [315, 218] on input "Seleccionar Archivo" at bounding box center [348, 219] width 143 height 10
type input "C:\fakepath\880206 - INFORME [PERSON_NAME].jpg"
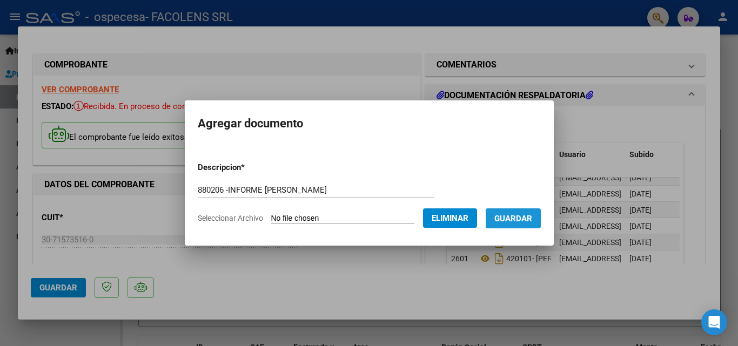
click at [531, 221] on span "Guardar" at bounding box center [514, 219] width 38 height 10
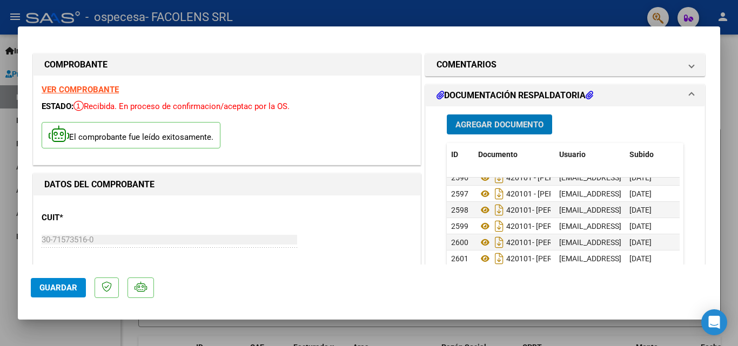
click at [470, 128] on span "Agregar Documento" at bounding box center [500, 125] width 88 height 10
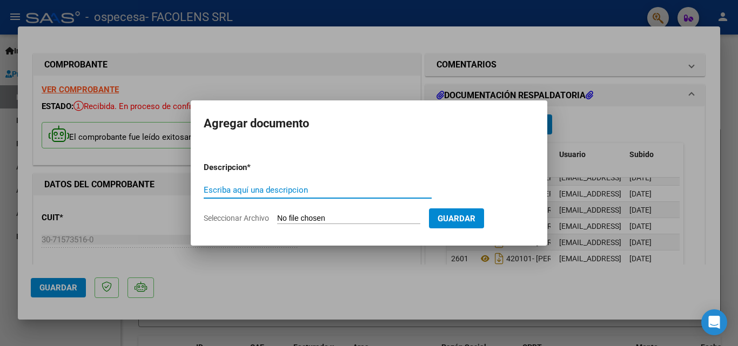
click at [293, 190] on input "Escriba aquí una descripcion" at bounding box center [318, 190] width 228 height 10
type input "880216 -AUTORIZACION [PERSON_NAME]"
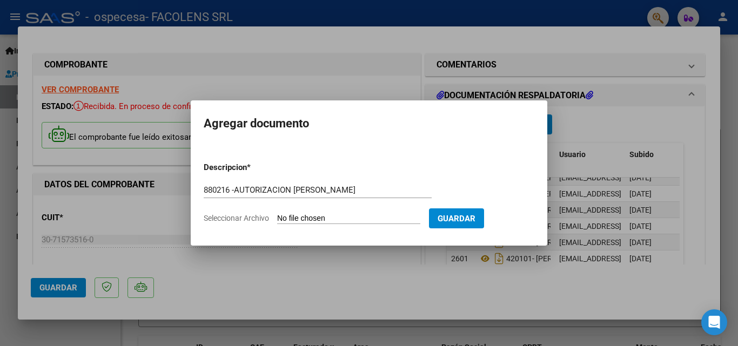
click at [303, 217] on input "Seleccionar Archivo" at bounding box center [348, 219] width 143 height 10
type input "C:\fakepath\880216 - AUTORIZACION [PERSON_NAME].jpg"
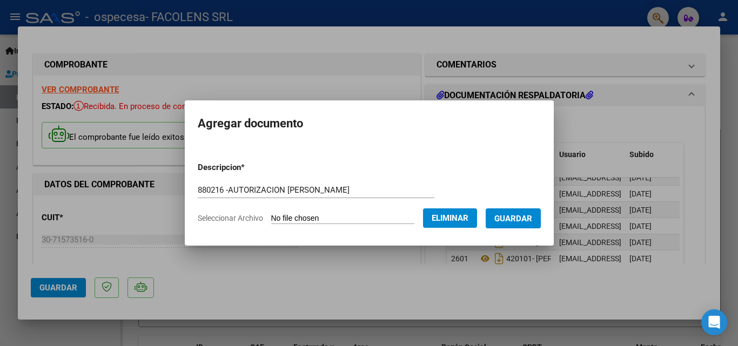
click at [511, 220] on span "Guardar" at bounding box center [514, 219] width 38 height 10
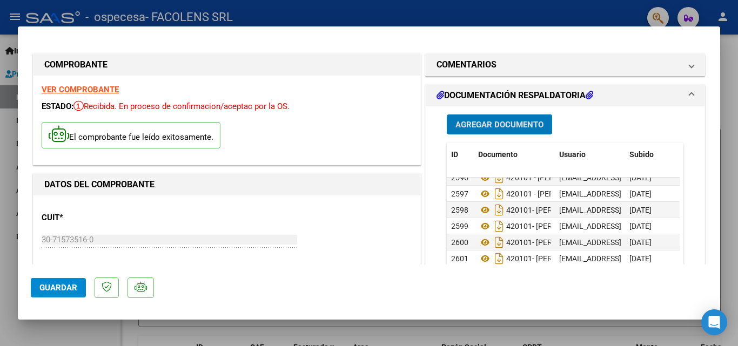
click at [479, 126] on span "Agregar Documento" at bounding box center [500, 125] width 88 height 10
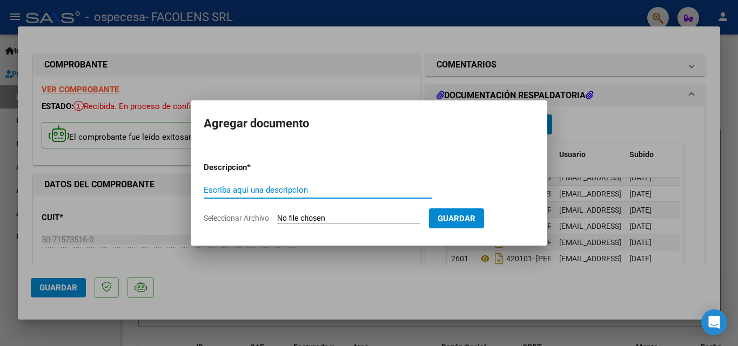
click at [284, 192] on input "Escriba aquí una descripcion" at bounding box center [318, 190] width 228 height 10
type input "880216 - INFORME [PERSON_NAME]"
click at [297, 218] on input "Seleccionar Archivo" at bounding box center [348, 219] width 143 height 10
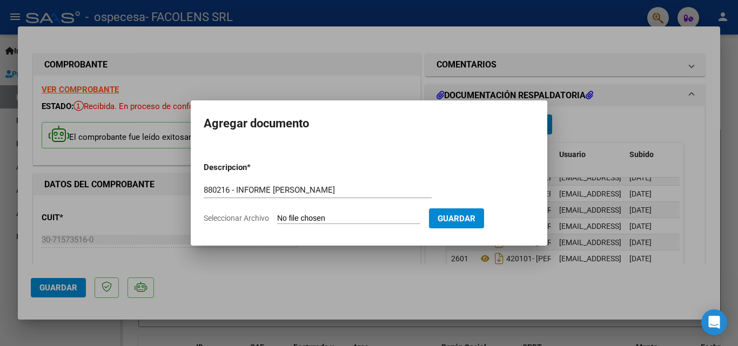
type input "C:\fakepath\880216 -INFORME [PERSON_NAME].jpg"
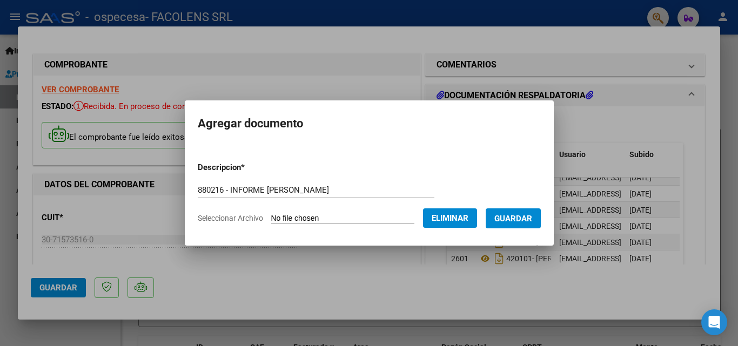
click at [515, 219] on span "Guardar" at bounding box center [514, 219] width 38 height 10
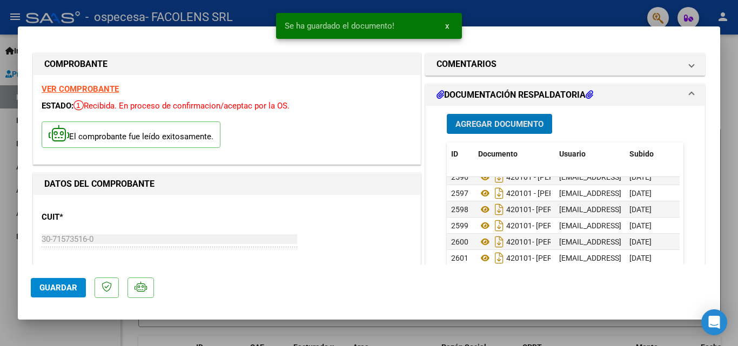
scroll to position [0, 0]
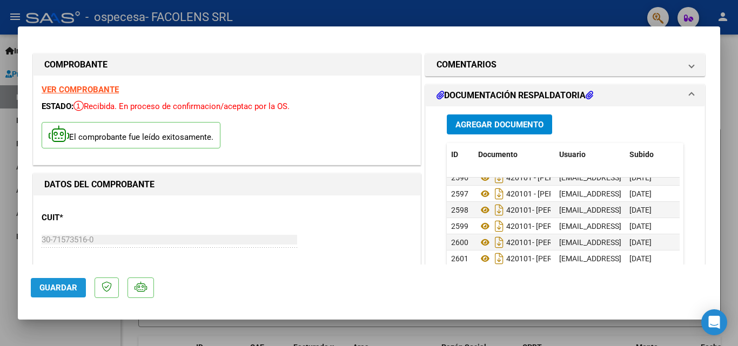
click at [61, 290] on span "Guardar" at bounding box center [58, 288] width 38 height 10
click at [552, 15] on div at bounding box center [369, 173] width 738 height 346
type input "$ 0,00"
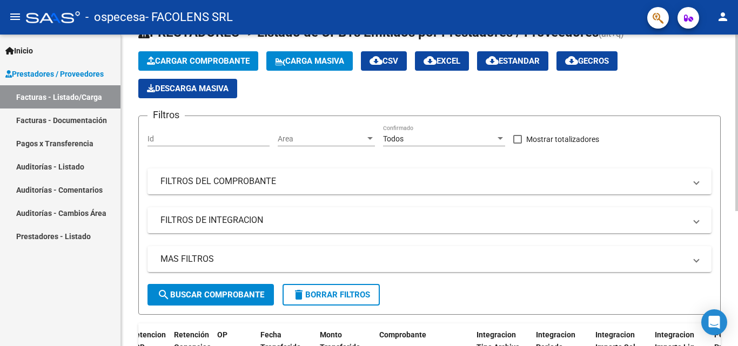
scroll to position [23, 0]
